Goal: Task Accomplishment & Management: Use online tool/utility

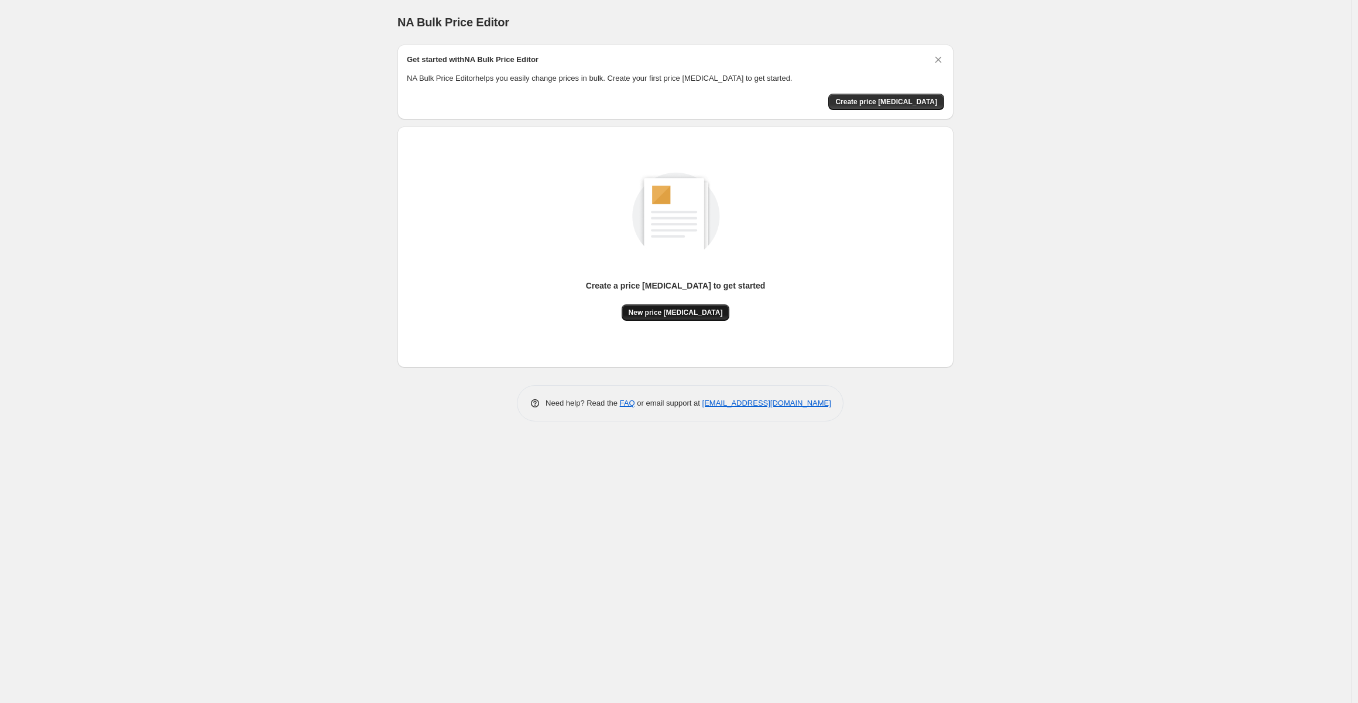
click at [678, 308] on span "New price [MEDICAL_DATA]" at bounding box center [675, 312] width 94 height 9
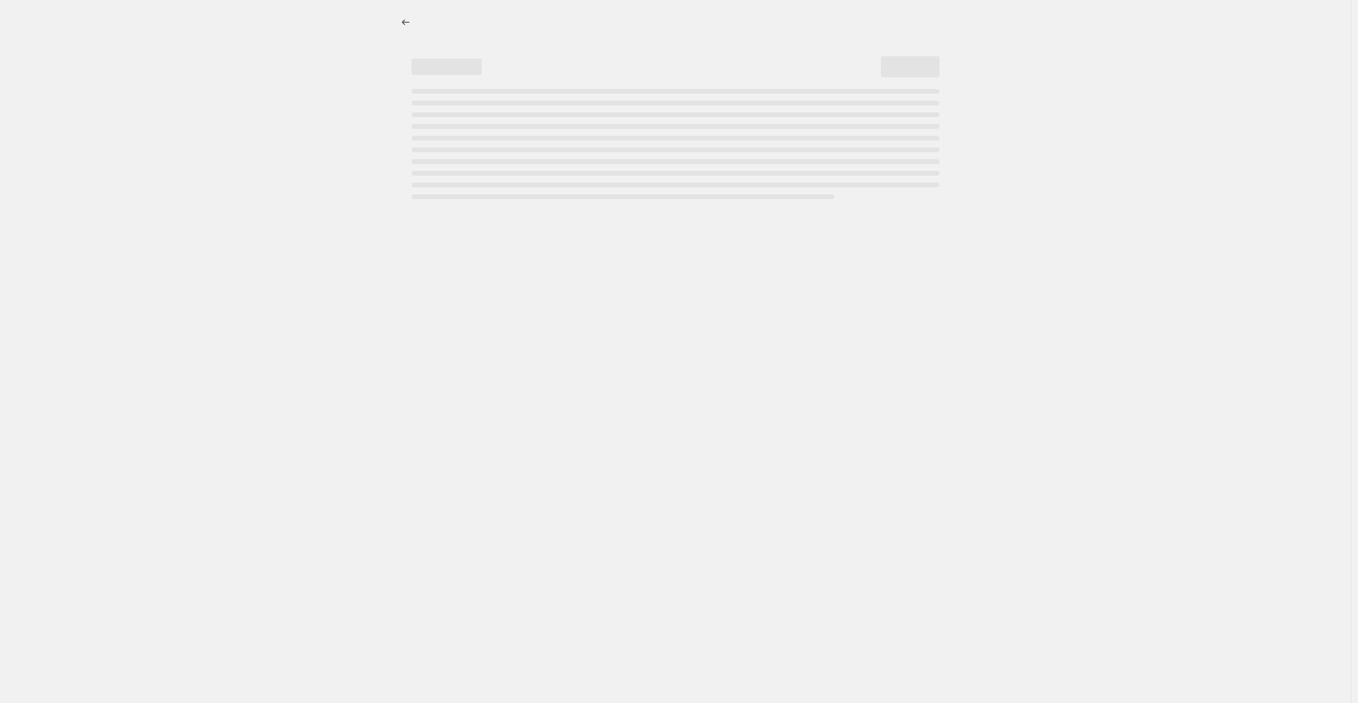
select select "percentage"
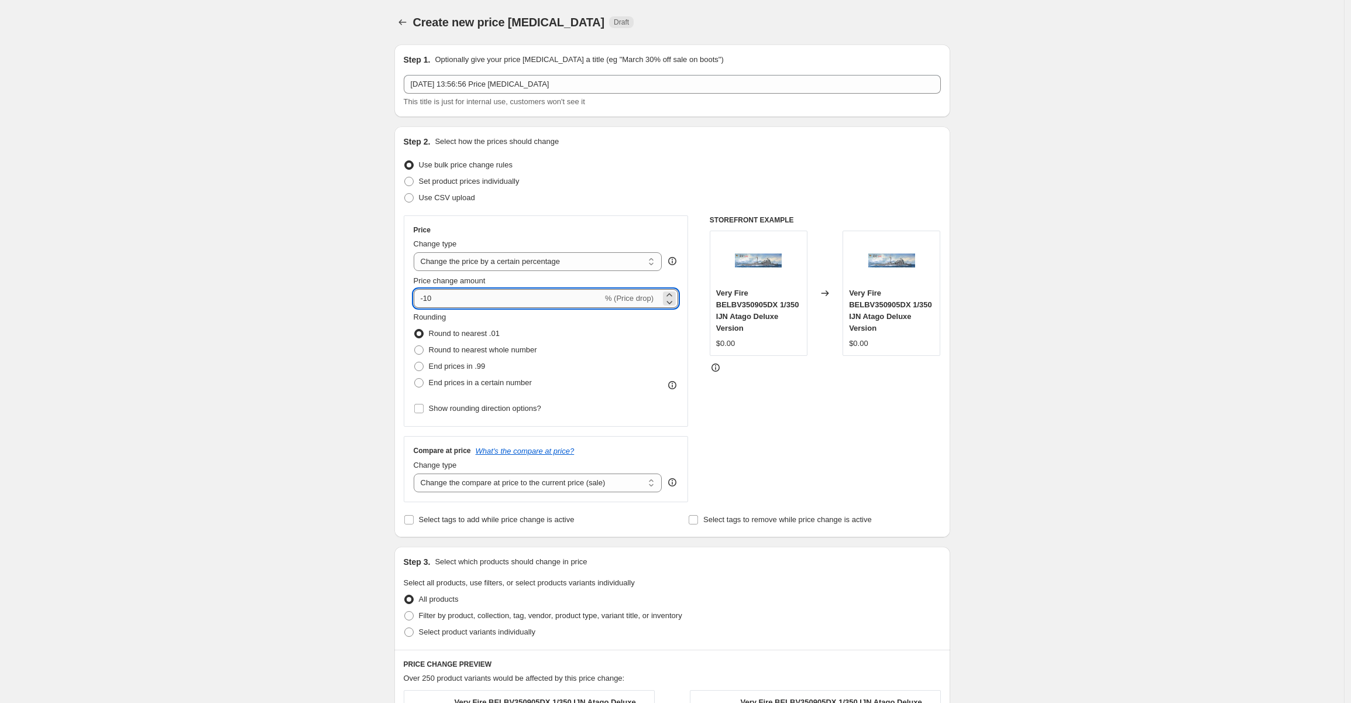
click at [452, 293] on input "-10" at bounding box center [508, 298] width 189 height 19
type input "-1"
type input "-80"
click at [195, 402] on div "Create new price [MEDICAL_DATA]. This page is ready Create new price [MEDICAL_D…" at bounding box center [672, 590] width 1344 height 1181
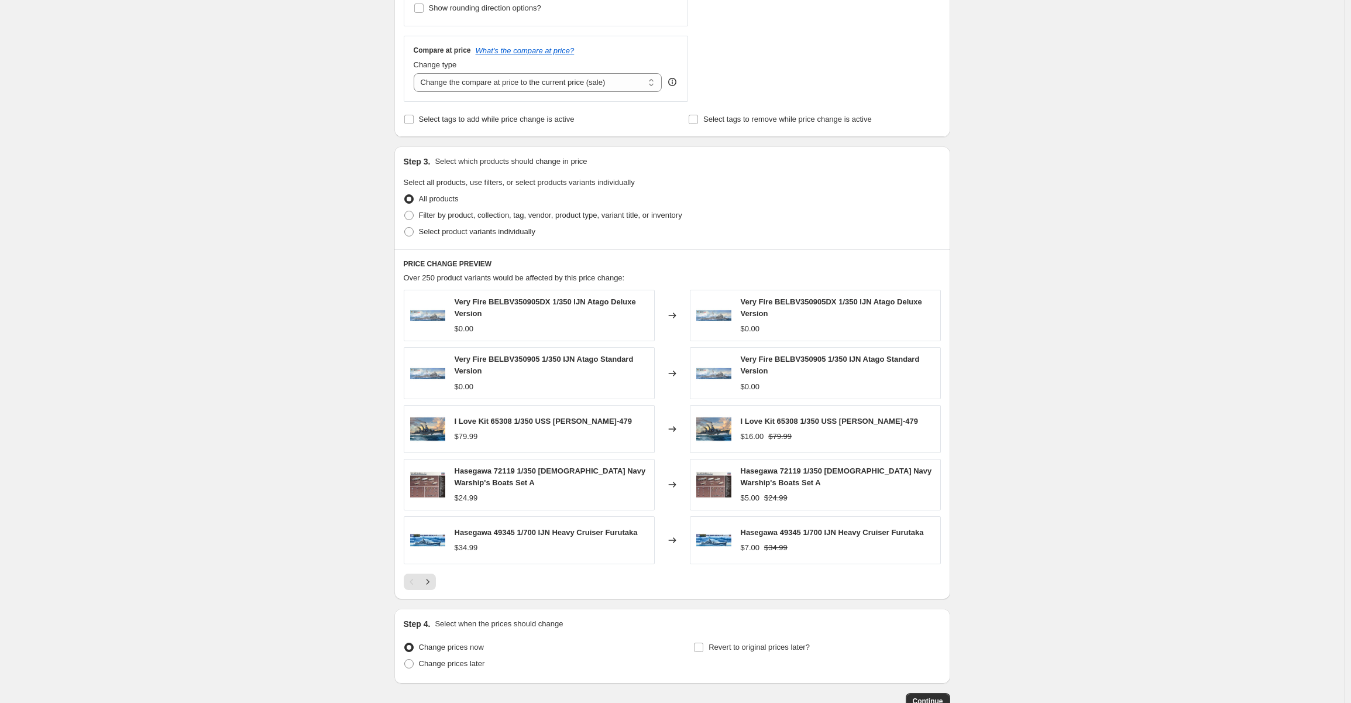
scroll to position [475, 0]
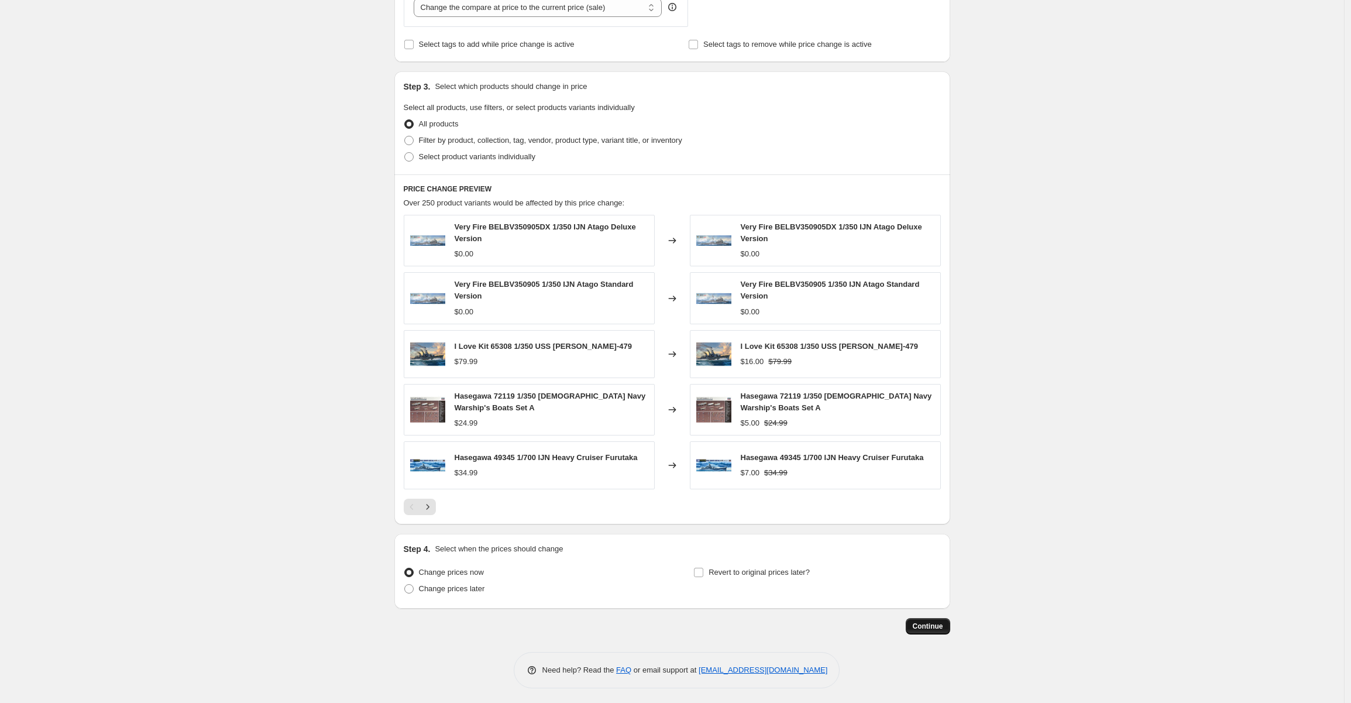
click at [930, 629] on button "Continue" at bounding box center [928, 626] width 44 height 16
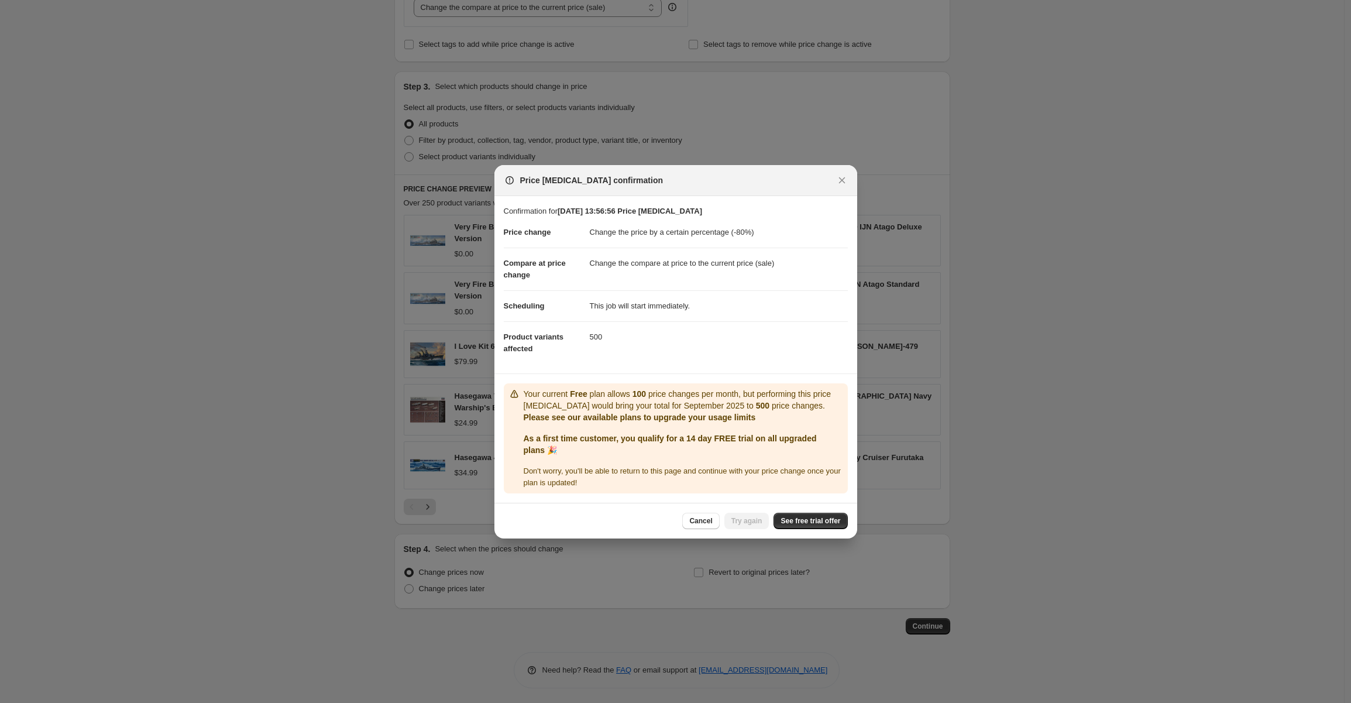
drag, startPoint x: 829, startPoint y: 181, endPoint x: 843, endPoint y: 178, distance: 14.9
click at [832, 182] on div "Price [MEDICAL_DATA] confirmation" at bounding box center [676, 180] width 344 height 12
click at [843, 178] on icon "Close" at bounding box center [842, 180] width 6 height 6
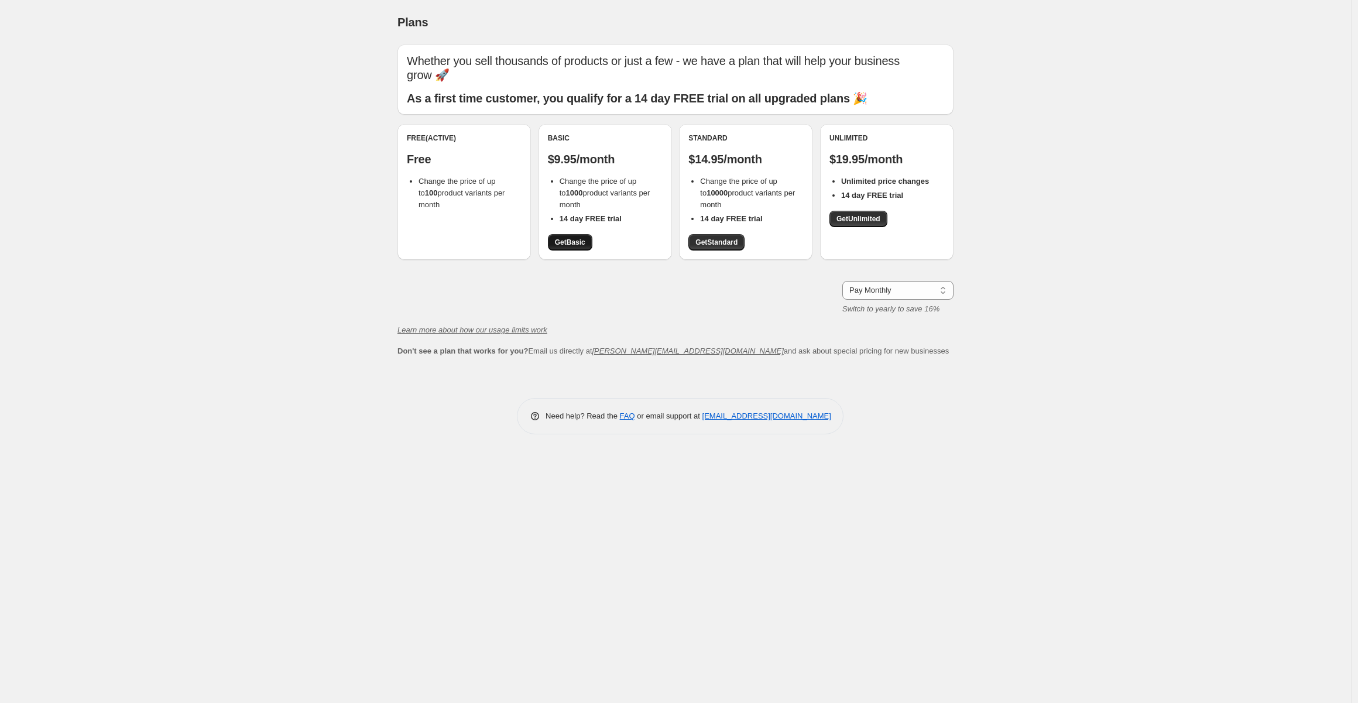
click at [579, 245] on span "Get Basic" at bounding box center [570, 242] width 30 height 9
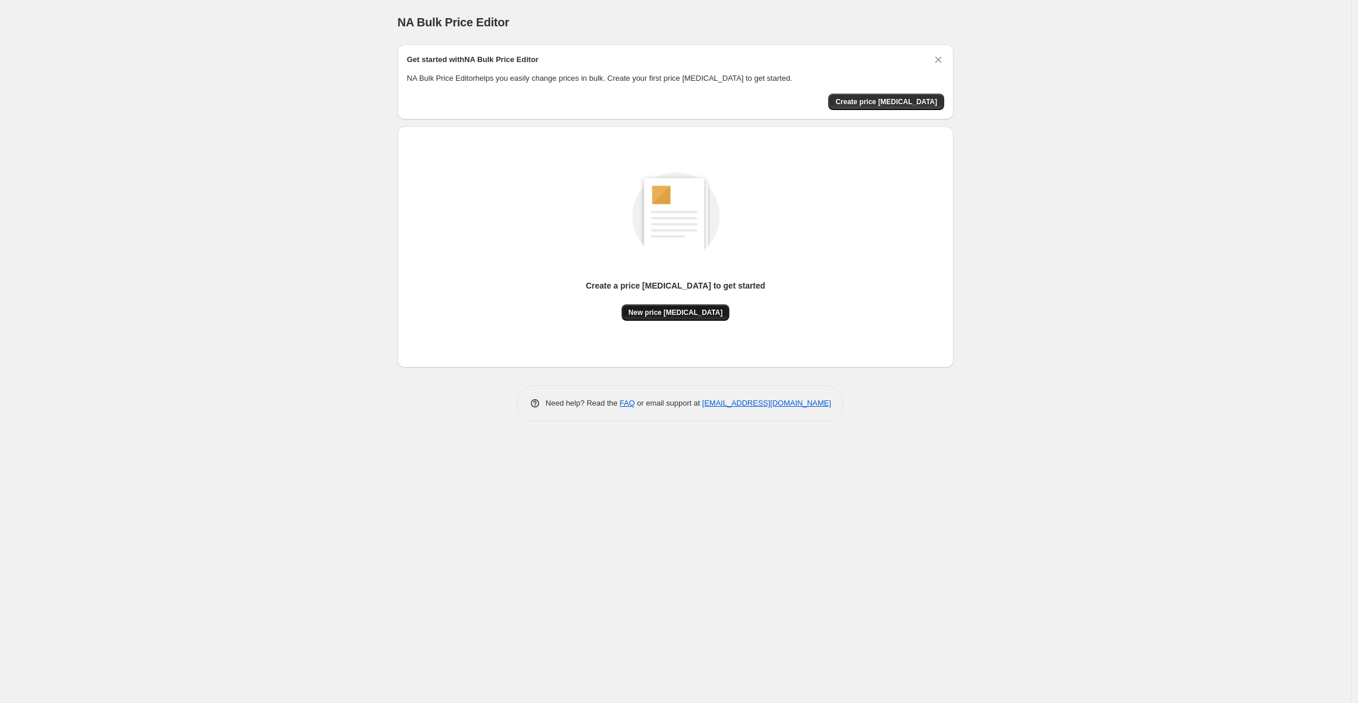
click at [671, 313] on span "New price [MEDICAL_DATA]" at bounding box center [675, 312] width 94 height 9
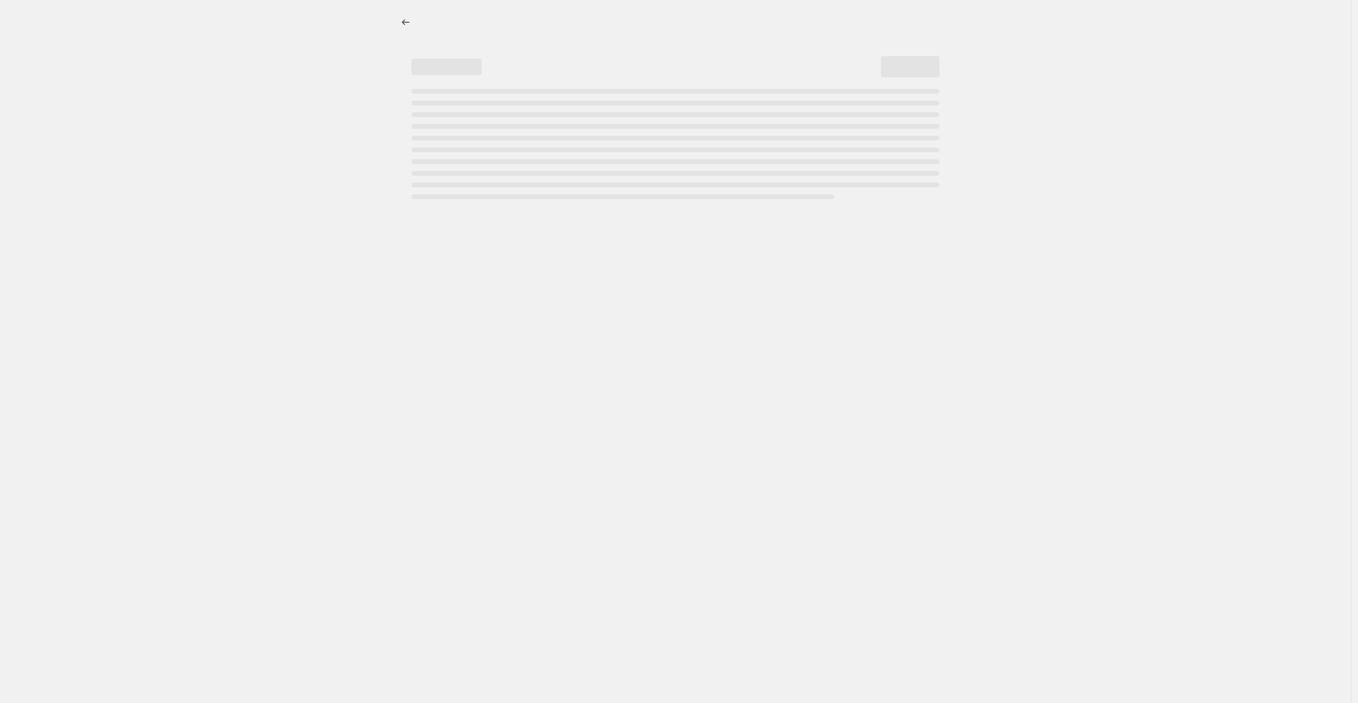
select select "percentage"
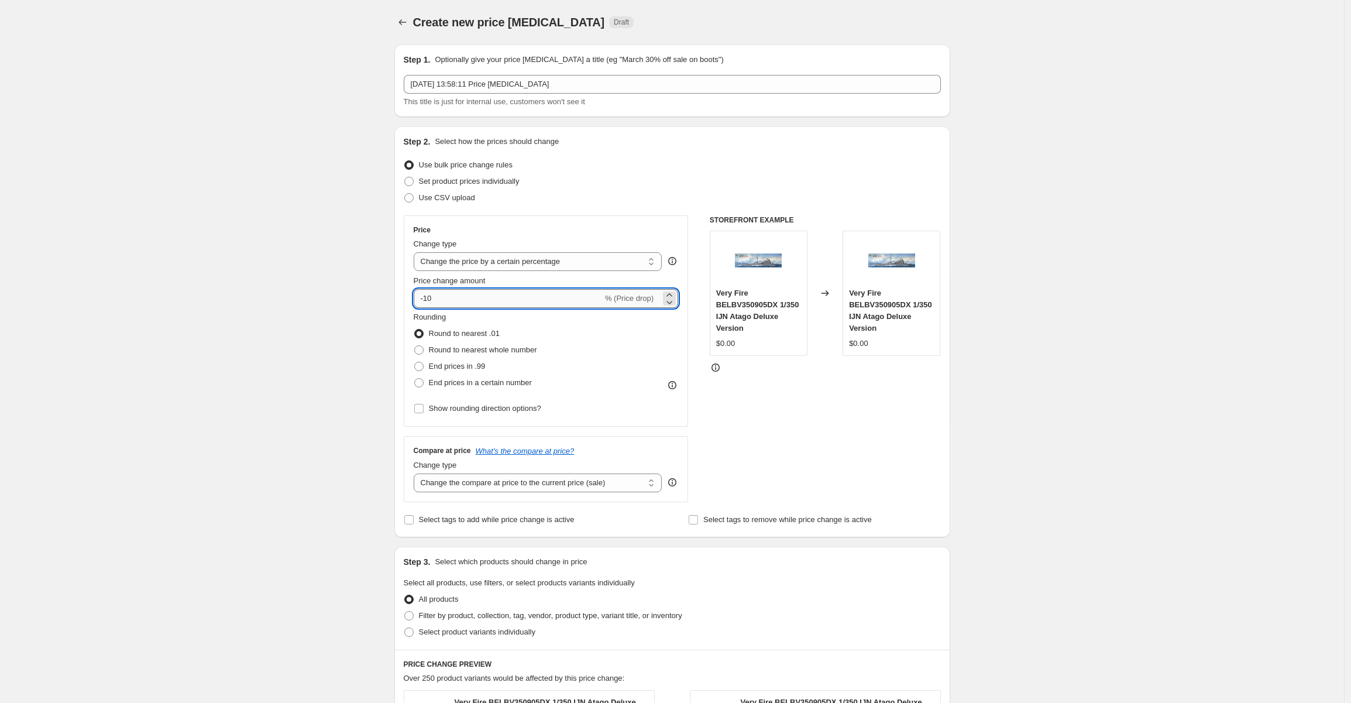
click at [466, 289] on input "-10" at bounding box center [508, 298] width 189 height 19
type input "-1"
type input "-80"
click at [248, 349] on div "Create new price change job. This page is ready Create new price change job Dra…" at bounding box center [672, 590] width 1344 height 1181
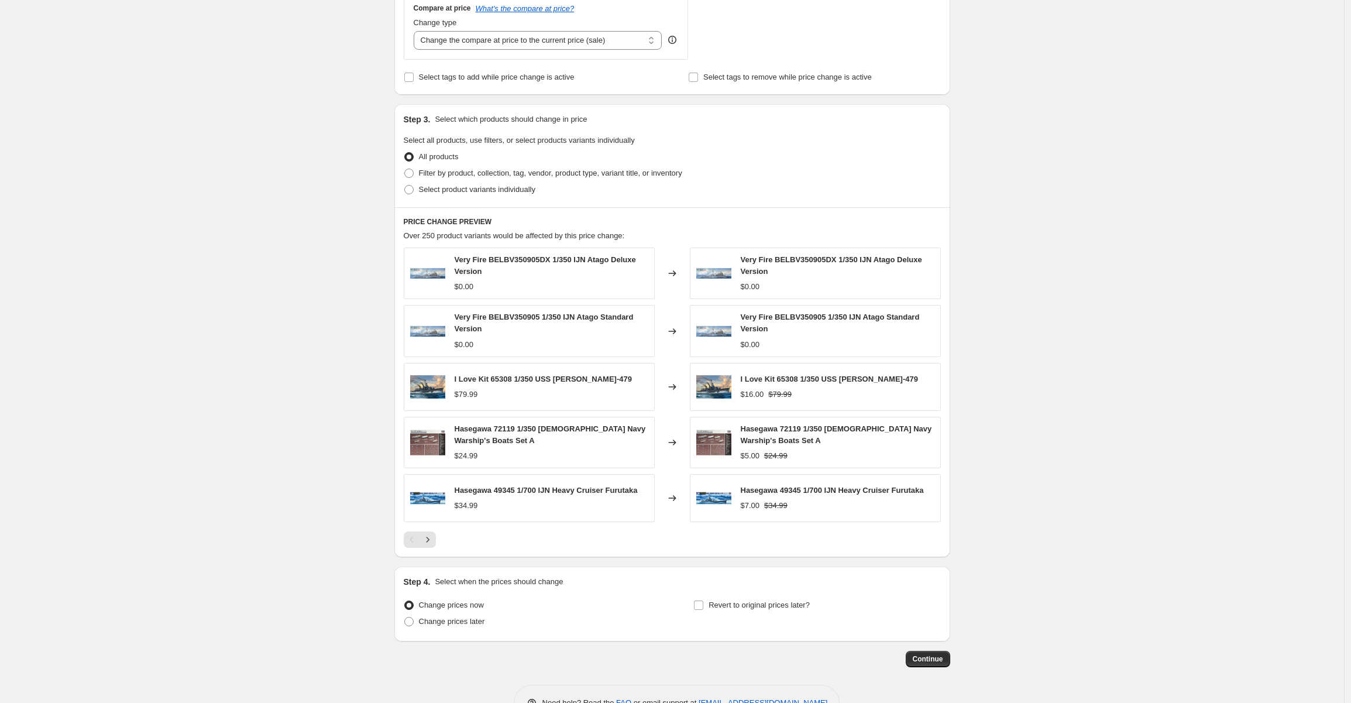
scroll to position [475, 0]
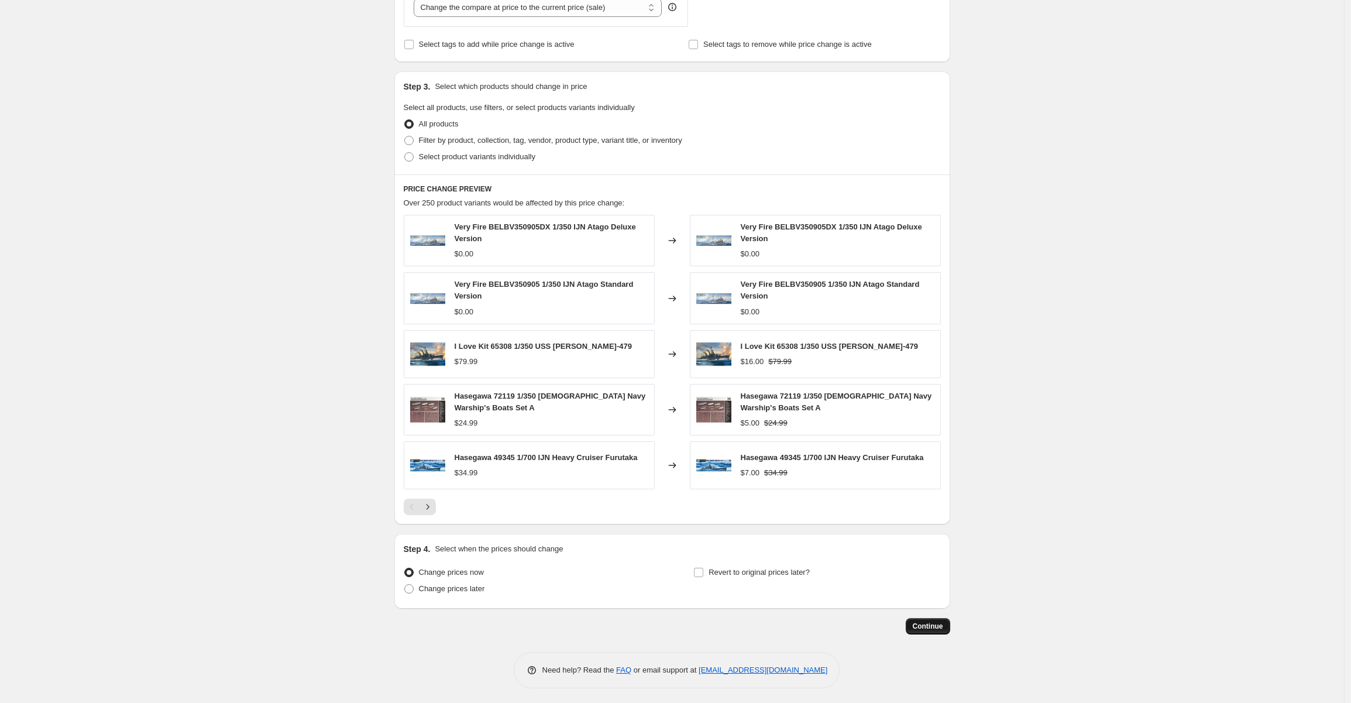
click at [922, 627] on span "Continue" at bounding box center [928, 625] width 30 height 9
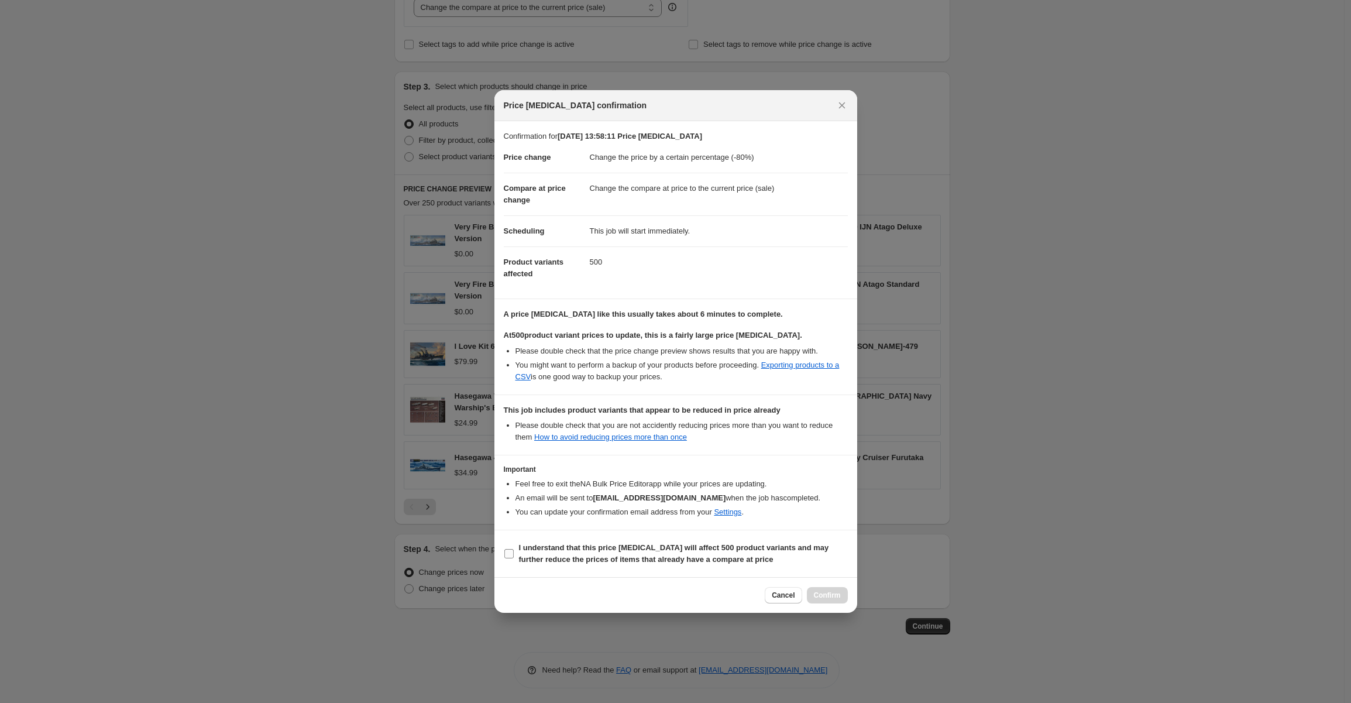
click at [509, 549] on input "I understand that this price change job will affect 500 product variants and ma…" at bounding box center [508, 553] width 9 height 9
checkbox input "true"
click at [836, 594] on span "Confirm" at bounding box center [827, 594] width 27 height 9
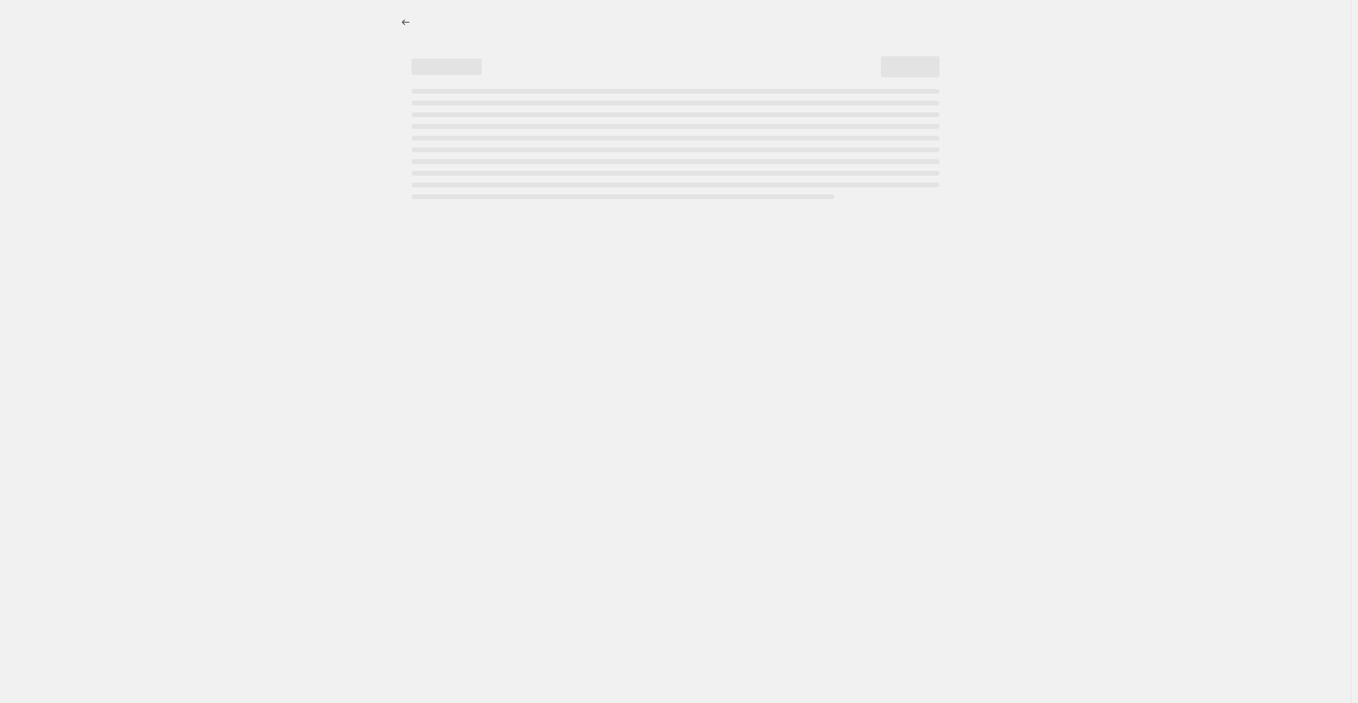
select select "percentage"
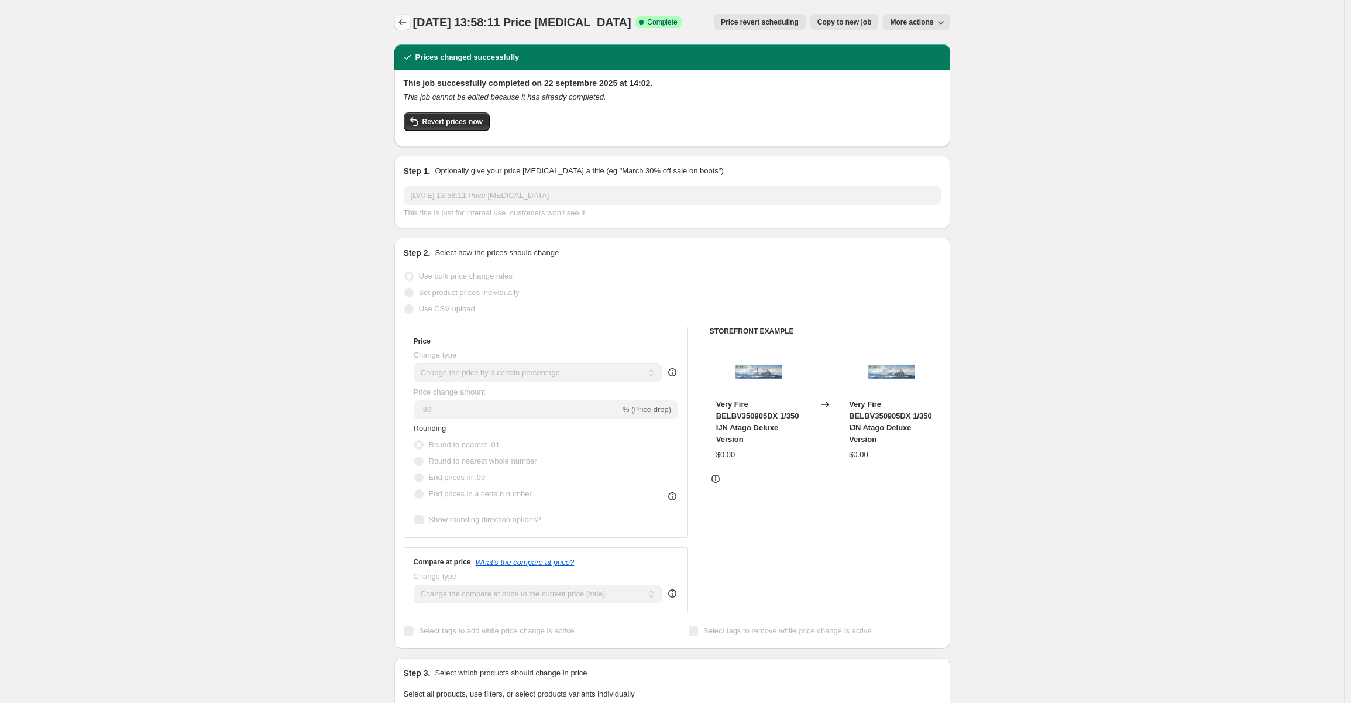
click at [400, 19] on icon "Price change jobs" at bounding box center [403, 22] width 12 height 12
